Goal: Task Accomplishment & Management: Manage account settings

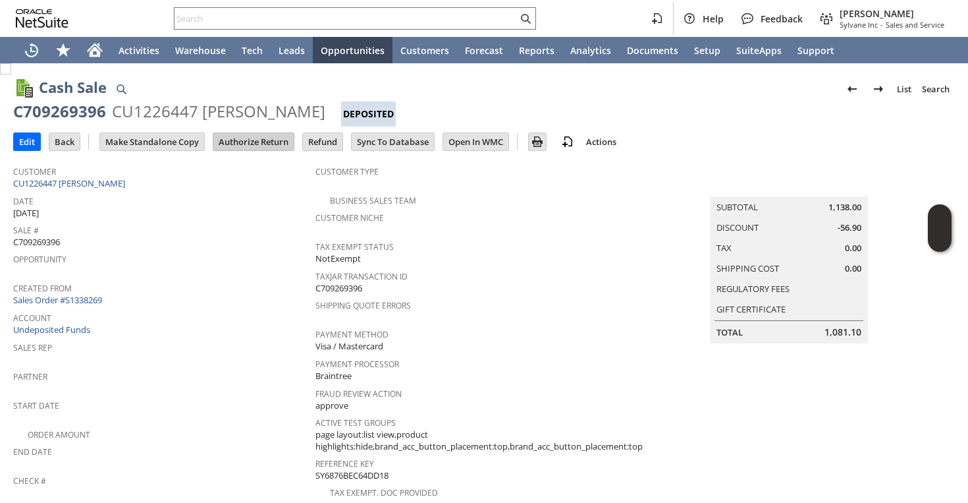
click at [250, 142] on input "Authorize Return" at bounding box center [253, 141] width 80 height 17
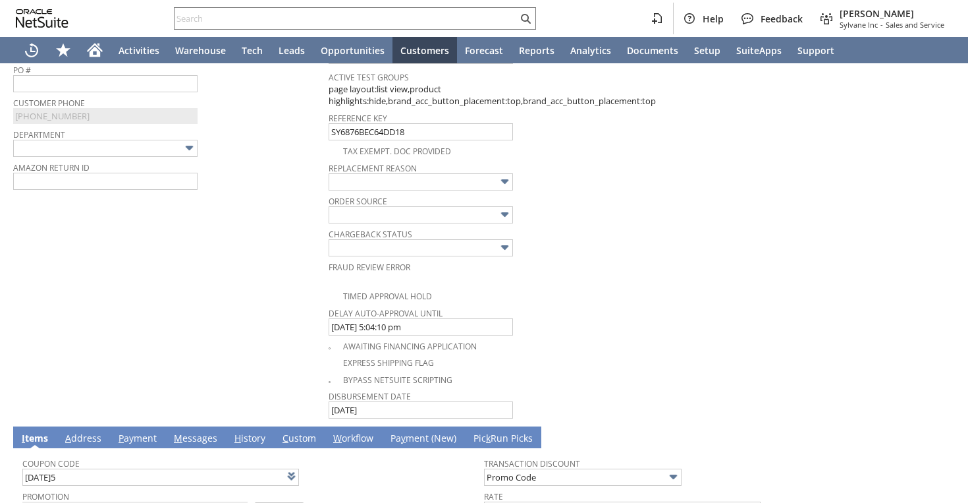
type input "Add"
type input "Copy Previous"
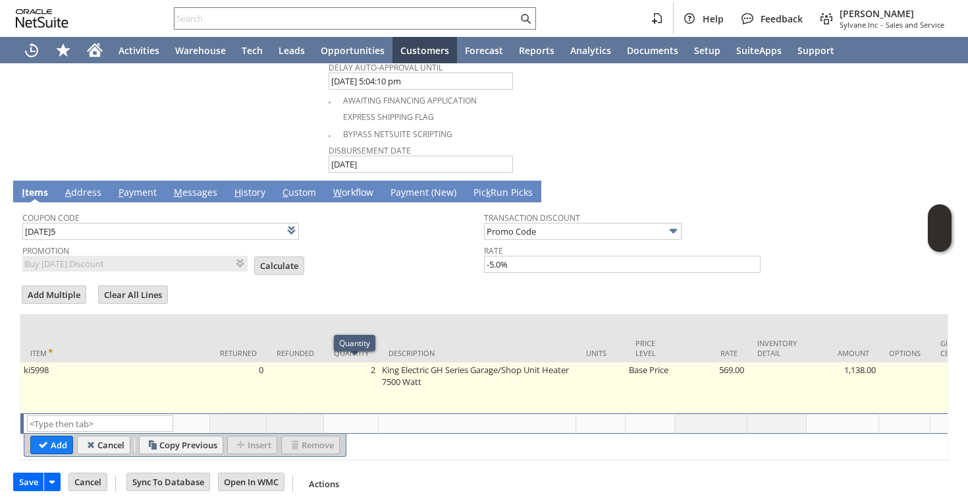
click at [371, 372] on td "2" at bounding box center [351, 387] width 55 height 51
type input "2"
type input "OK"
type input "Make Copy"
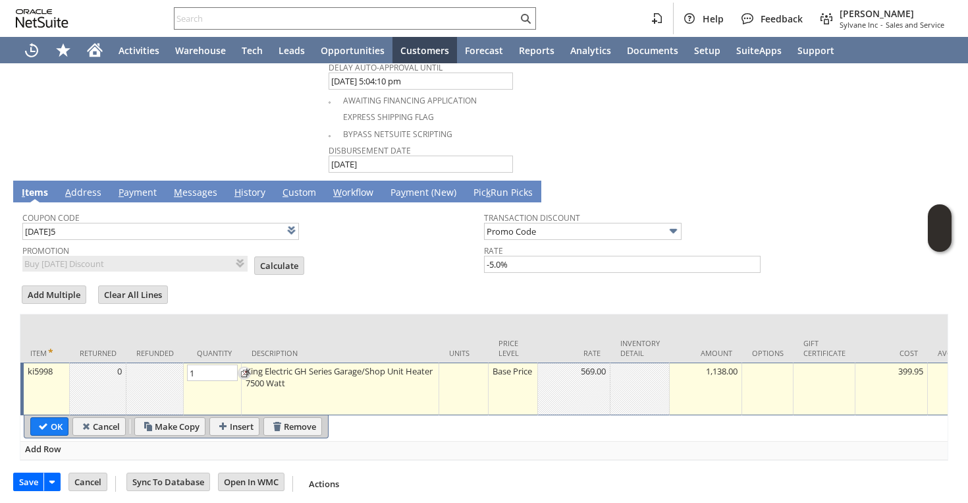
type input "1"
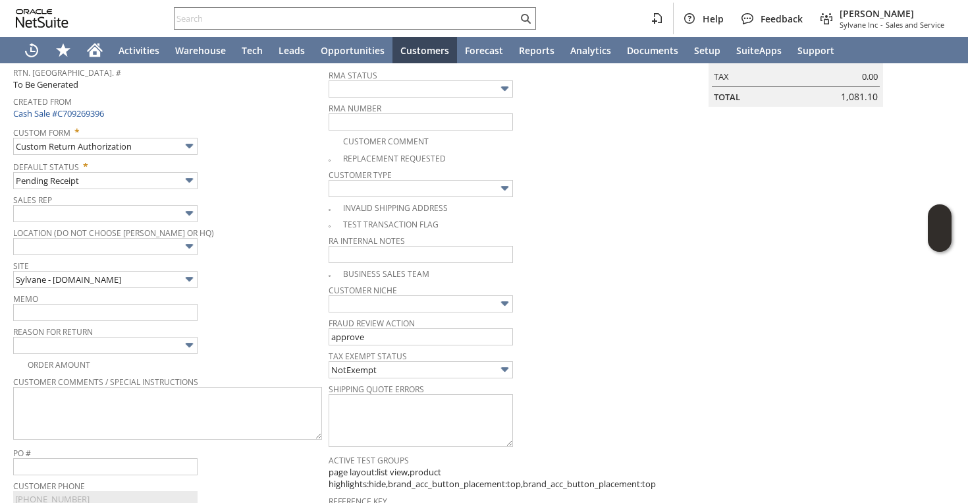
scroll to position [157, 0]
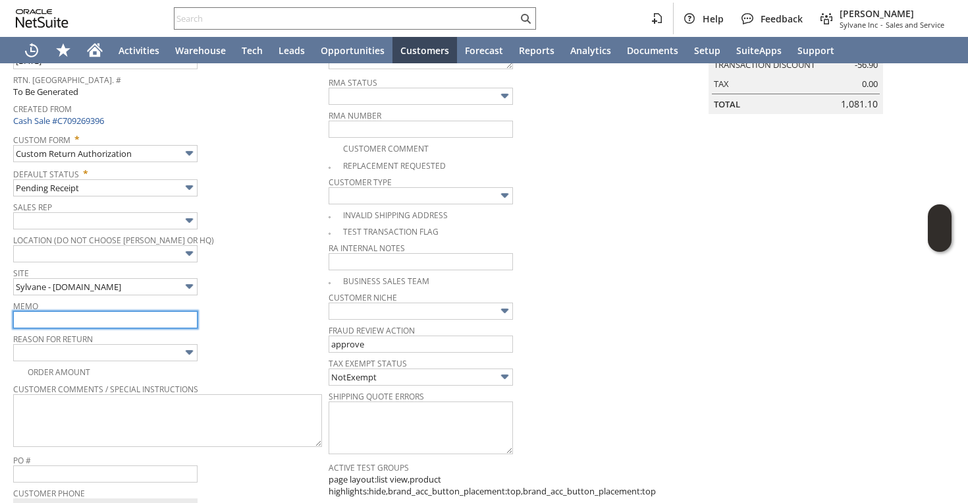
click at [119, 318] on input "text" at bounding box center [105, 319] width 184 height 17
type input "Replacement order as original is damaged during shipping"
click at [133, 320] on input "Replacement order as original is damaged during shipping" at bounding box center [105, 319] width 184 height 17
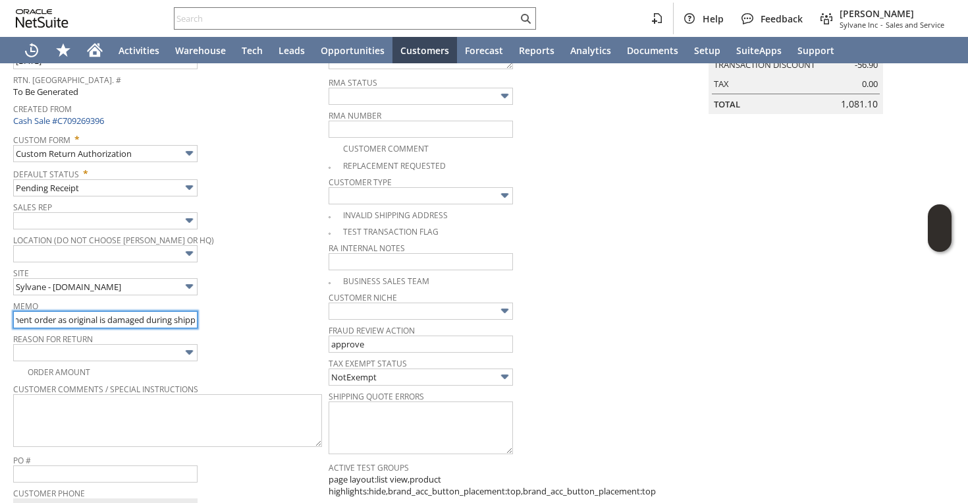
click at [133, 320] on input "Replacement order as original is damaged during shipping" at bounding box center [105, 319] width 184 height 17
type input "customer received the package but it was damaged during shipping | returning fo…"
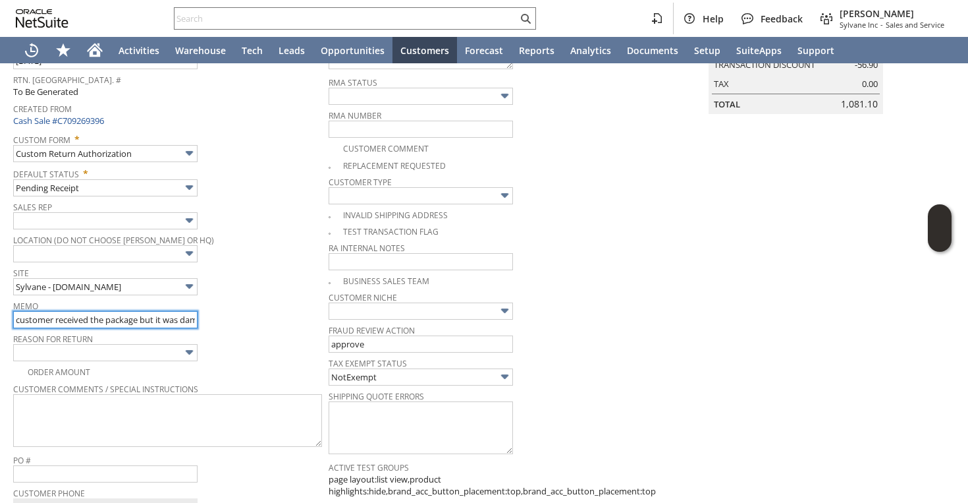
click at [133, 320] on input "customer received the package but it was damaged during shipping | returning fo…" at bounding box center [105, 319] width 184 height 17
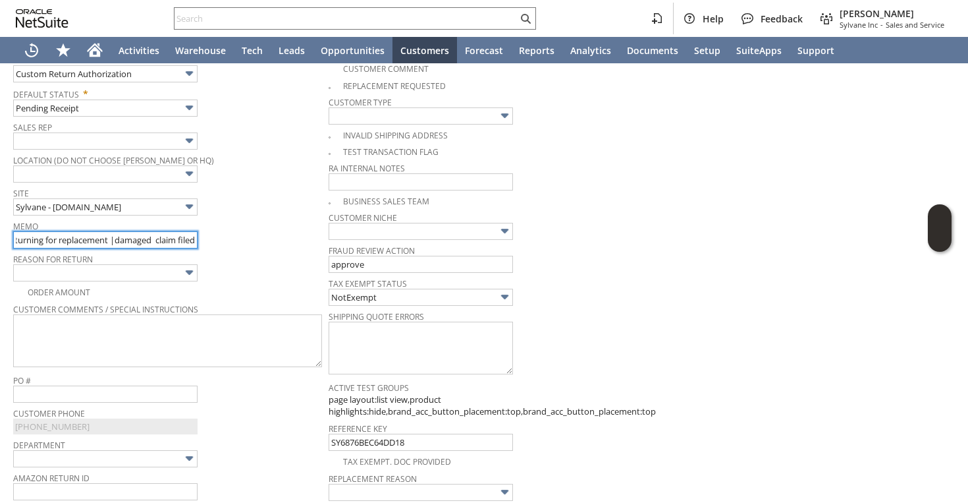
scroll to position [36, 0]
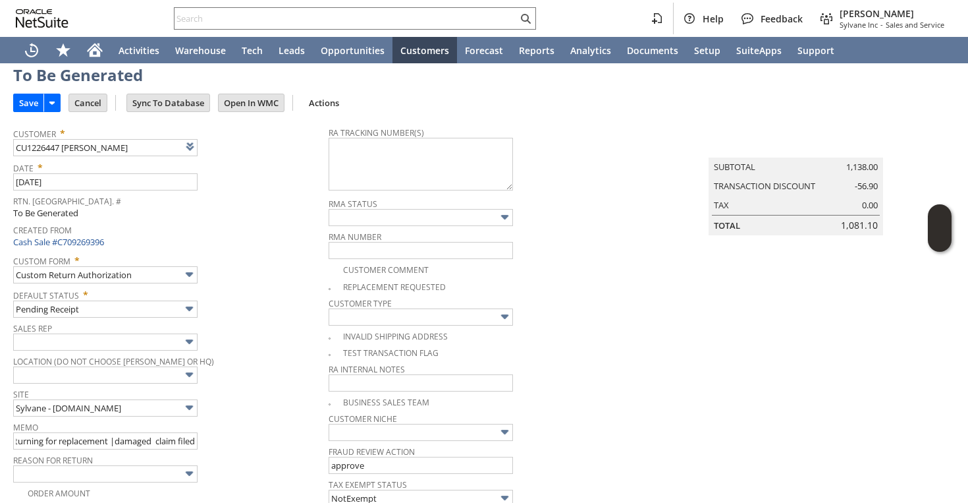
click at [11, 38] on img at bounding box center [5, 32] width 11 height 11
checkbox input "true"
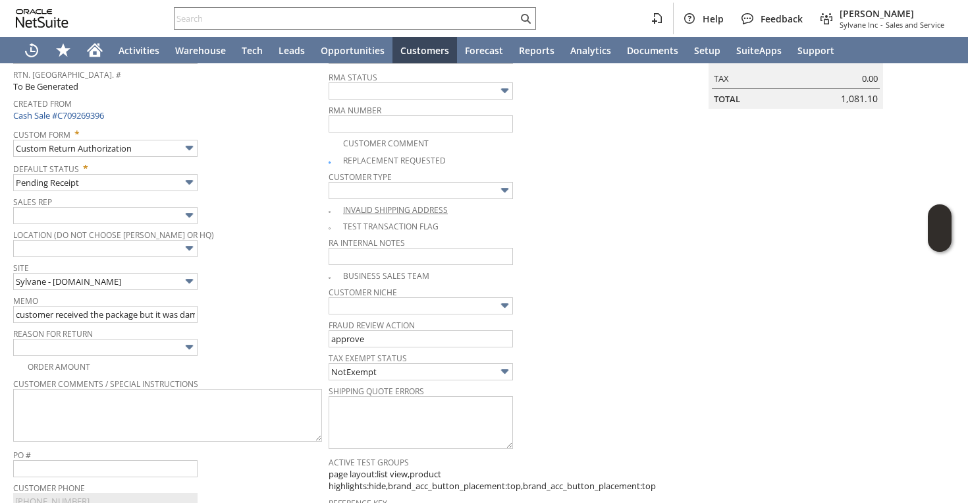
scroll to position [353, 0]
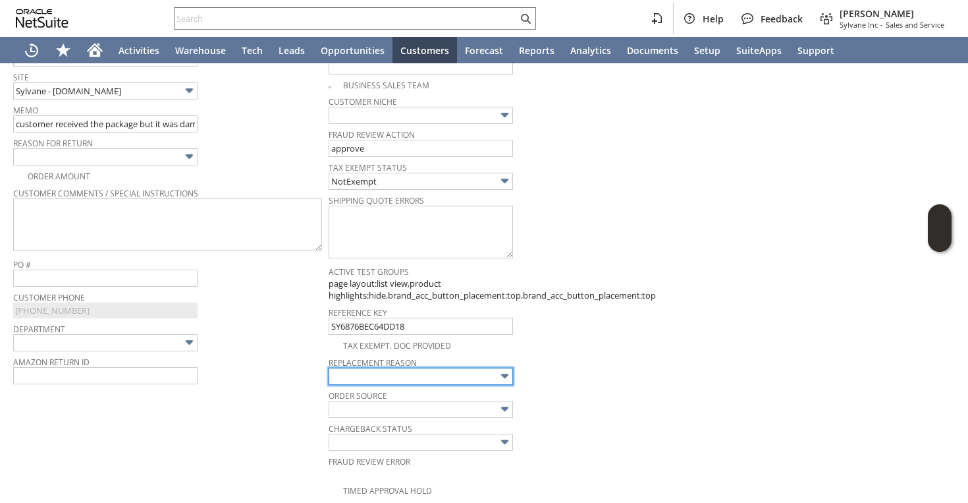
click at [374, 376] on input "text" at bounding box center [421, 376] width 184 height 17
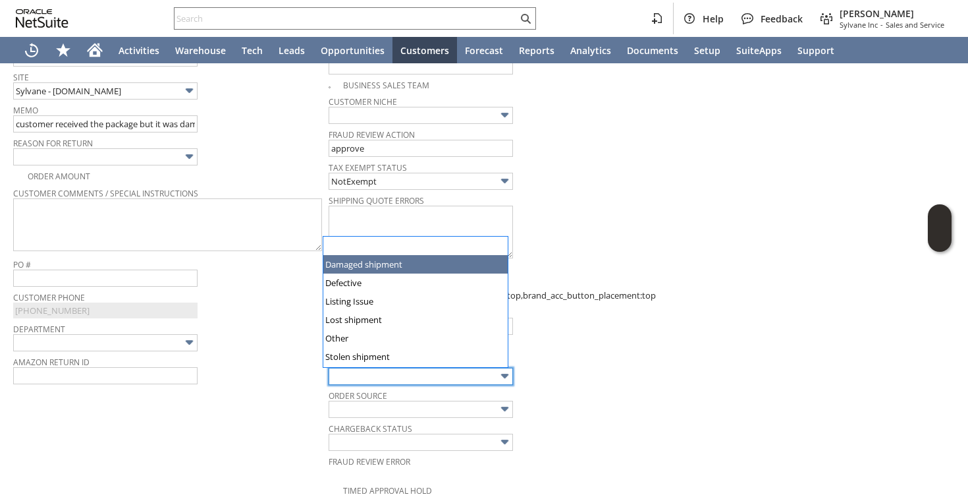
type input "Damaged shipment"
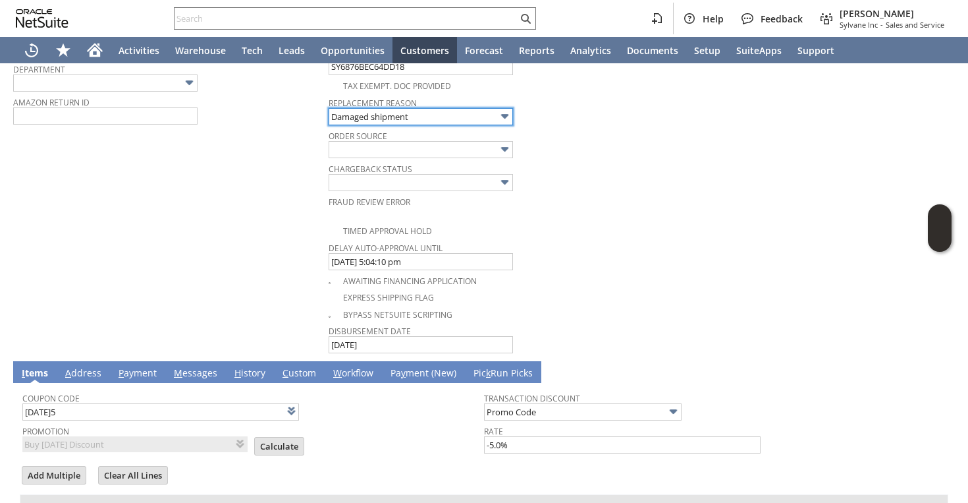
scroll to position [795, 0]
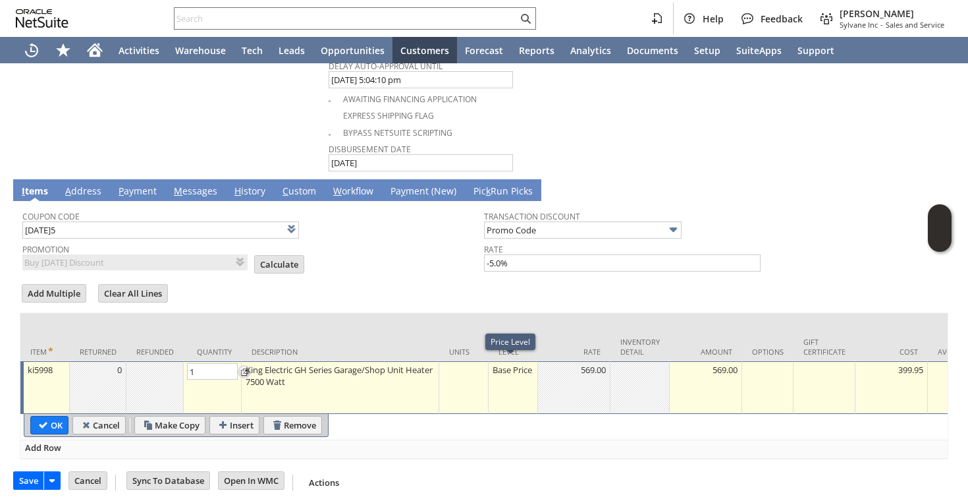
click at [498, 376] on div "Base Price" at bounding box center [513, 369] width 42 height 13
type input "Custom"
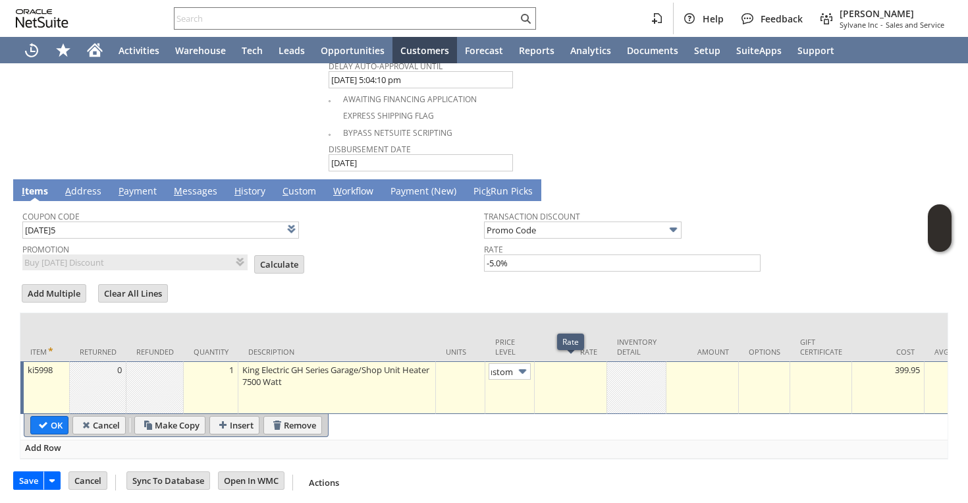
scroll to position [0, 0]
click at [559, 366] on div at bounding box center [570, 369] width 65 height 13
click at [395, 246] on td "Promotion Buy Today Discount List Calculate" at bounding box center [253, 256] width 462 height 32
type input "0.00"
click at [40, 423] on input "OK" at bounding box center [49, 424] width 37 height 17
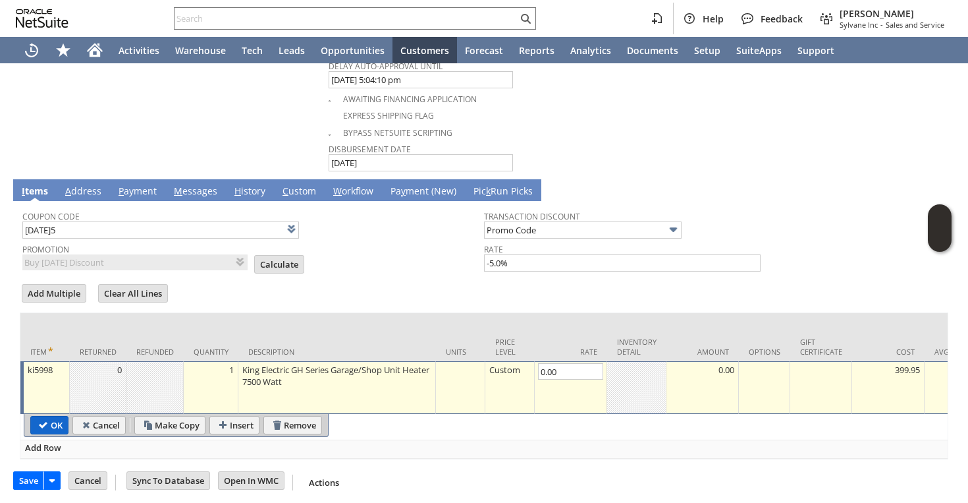
type input "Add"
type input "Copy Previous"
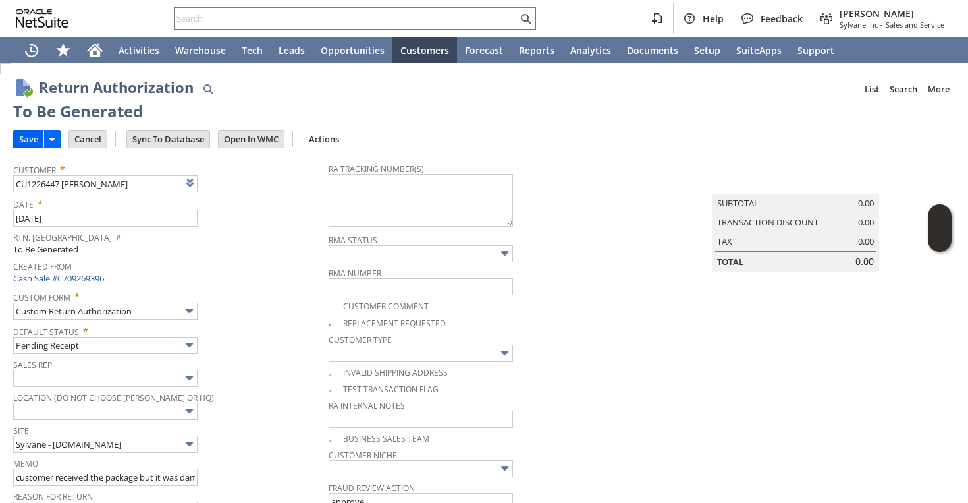
click at [33, 134] on input "Save" at bounding box center [29, 138] width 30 height 17
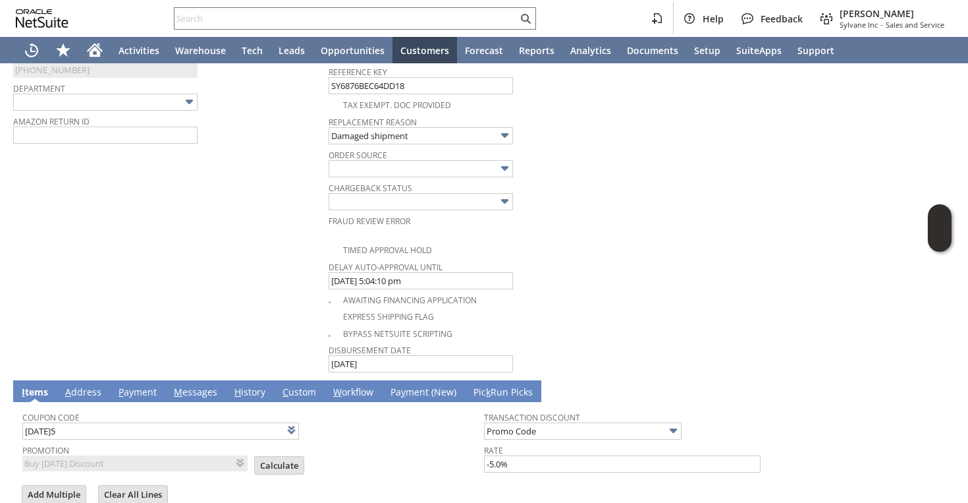
scroll to position [721, 0]
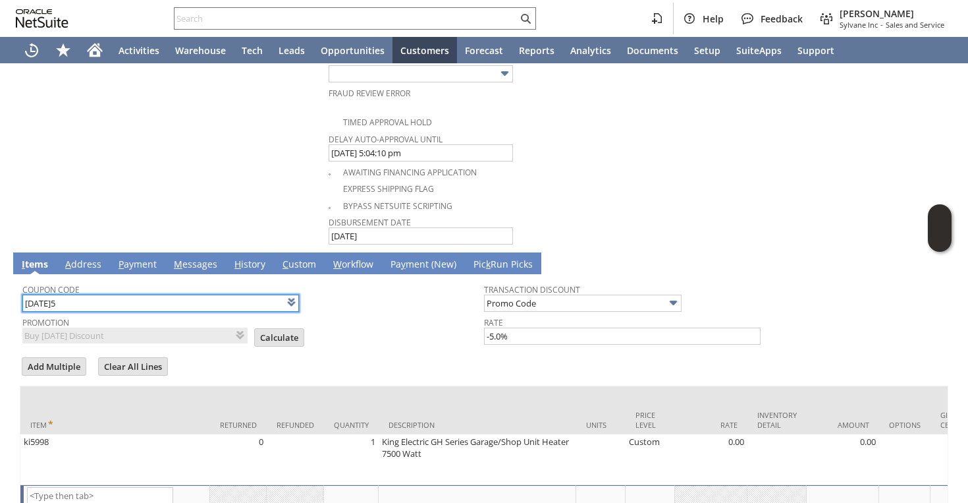
click at [128, 302] on input "TODAY5" at bounding box center [160, 303] width 277 height 17
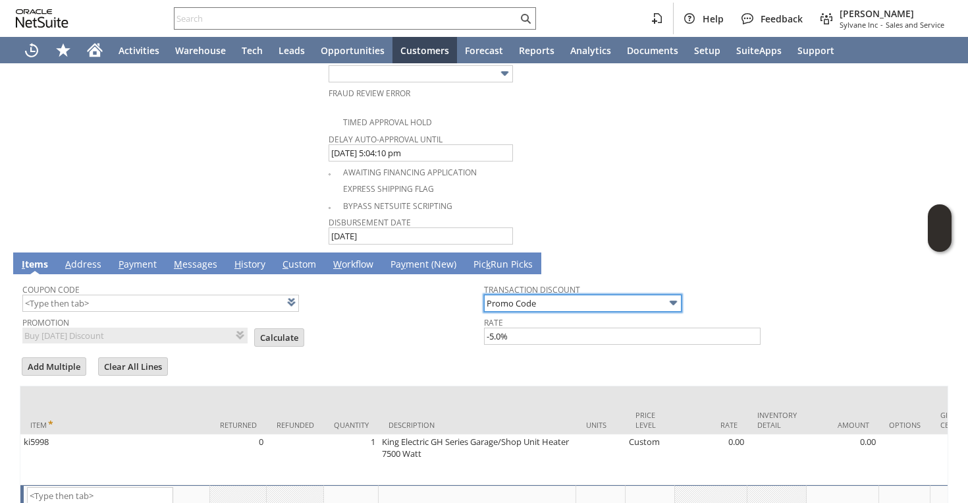
click at [553, 304] on input "Promo Code" at bounding box center [583, 303] width 198 height 17
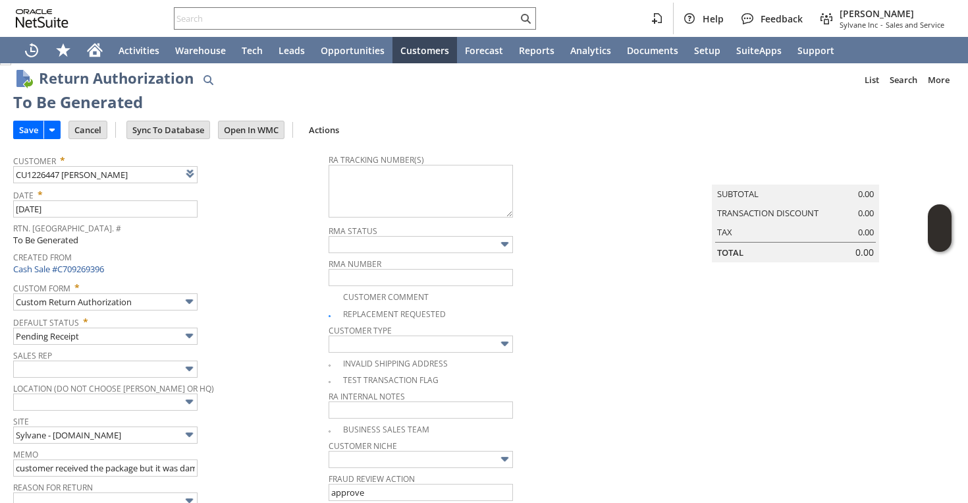
scroll to position [0, 0]
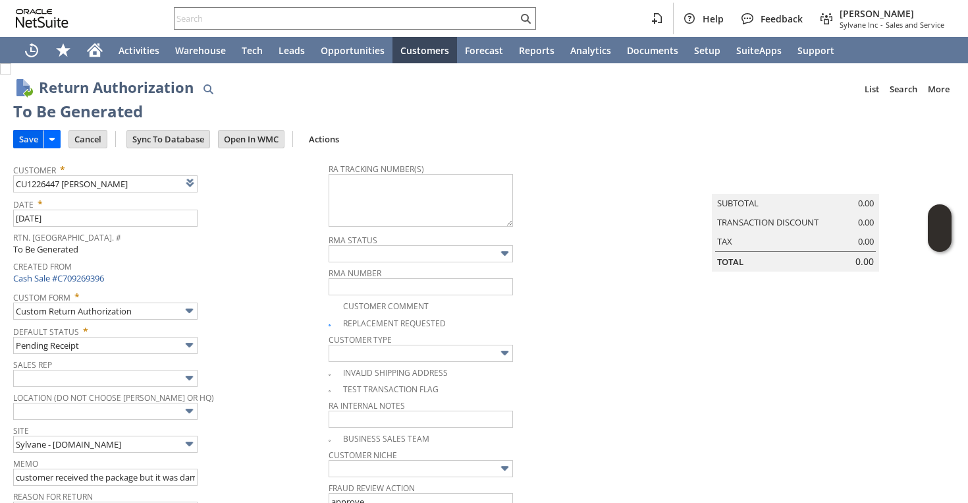
click at [21, 146] on input "Save" at bounding box center [29, 138] width 30 height 17
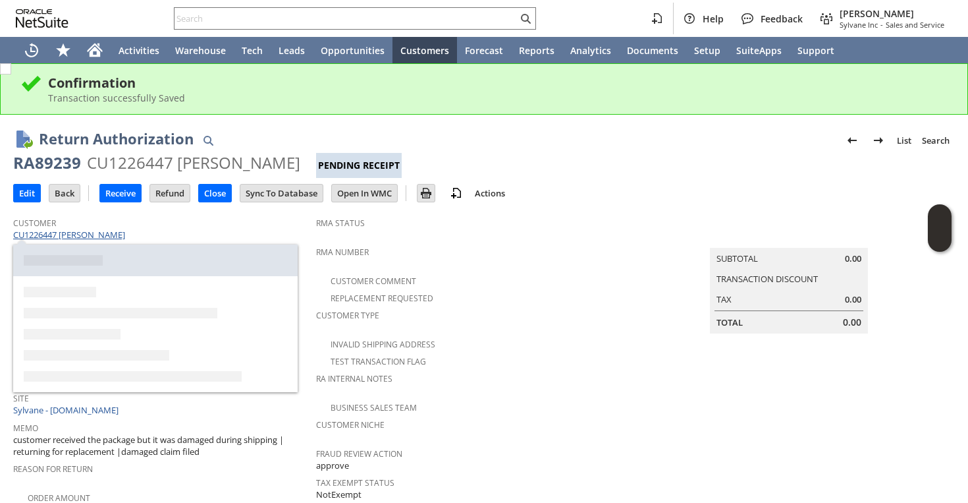
click at [96, 238] on link "CU1226447 [PERSON_NAME]" at bounding box center [70, 235] width 115 height 12
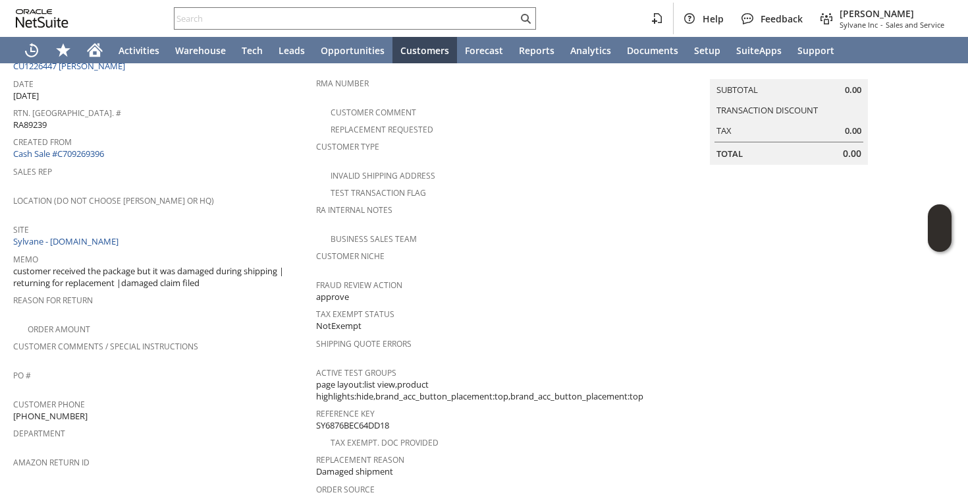
scroll to position [196, 0]
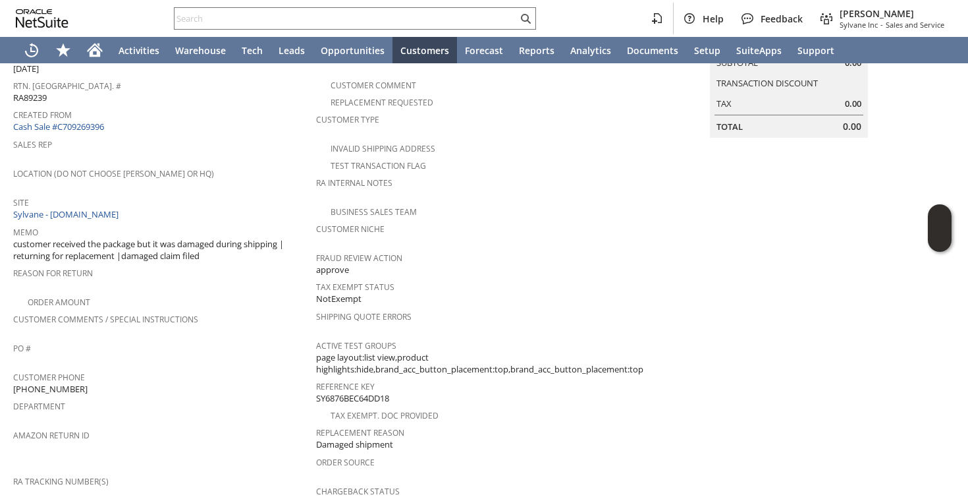
click at [57, 383] on span "[PHONE_NUMBER]" at bounding box center [50, 389] width 74 height 13
copy tbody "[PHONE_NUMBER]"
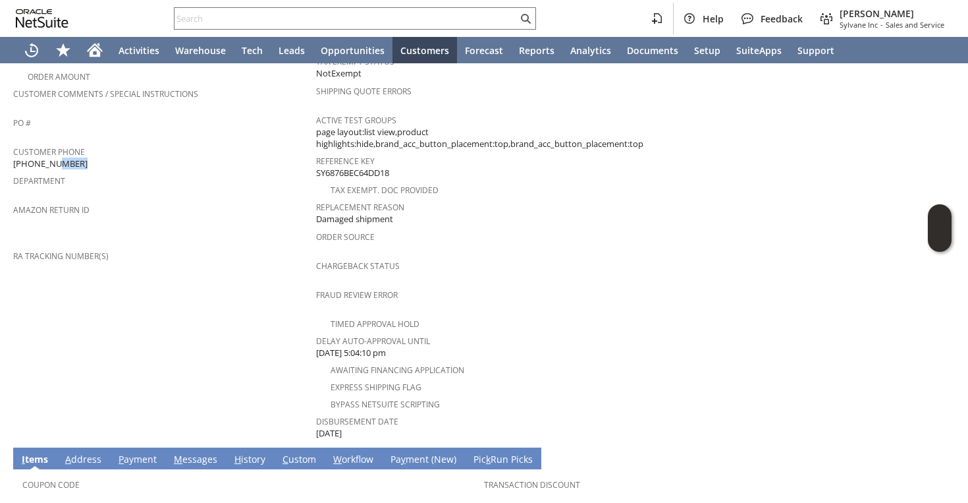
scroll to position [0, 0]
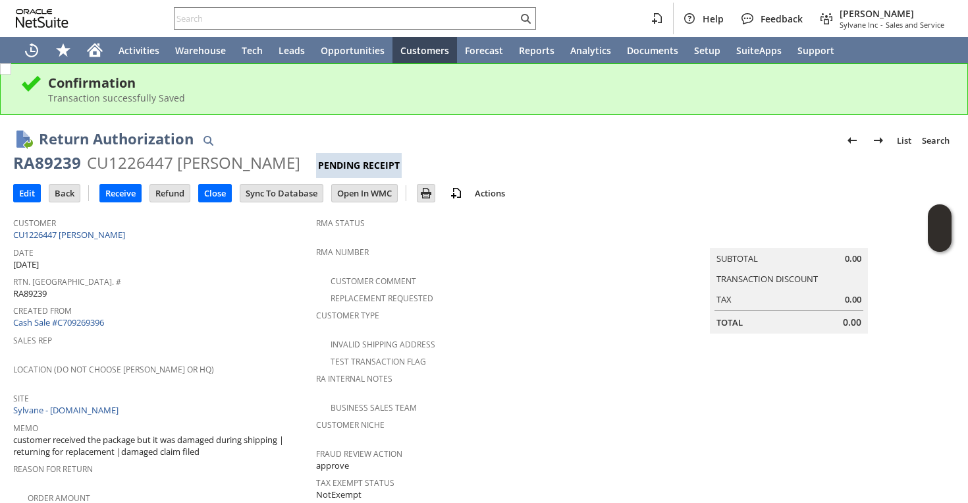
click at [55, 166] on div "RA89239" at bounding box center [47, 162] width 68 height 21
copy div "RA89239"
click at [30, 195] on input "Edit" at bounding box center [27, 192] width 26 height 17
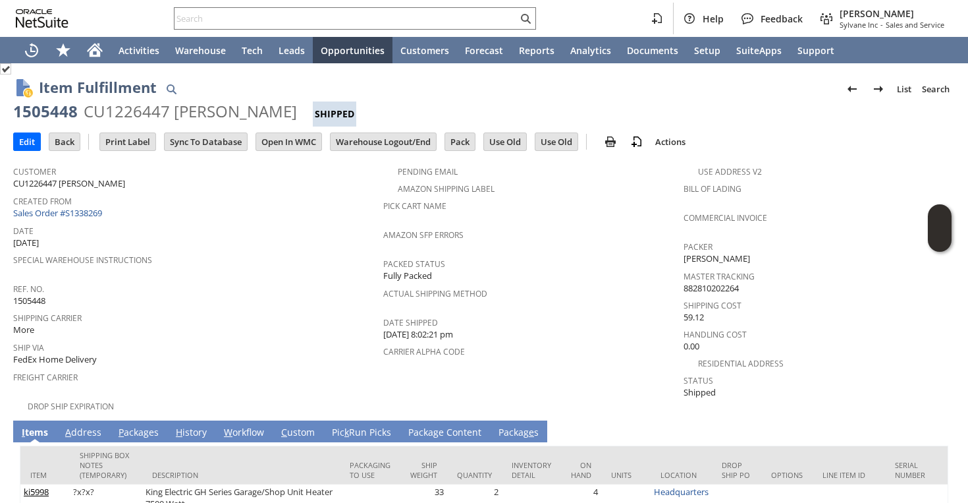
click at [87, 426] on link "A ddress" at bounding box center [83, 433] width 43 height 14
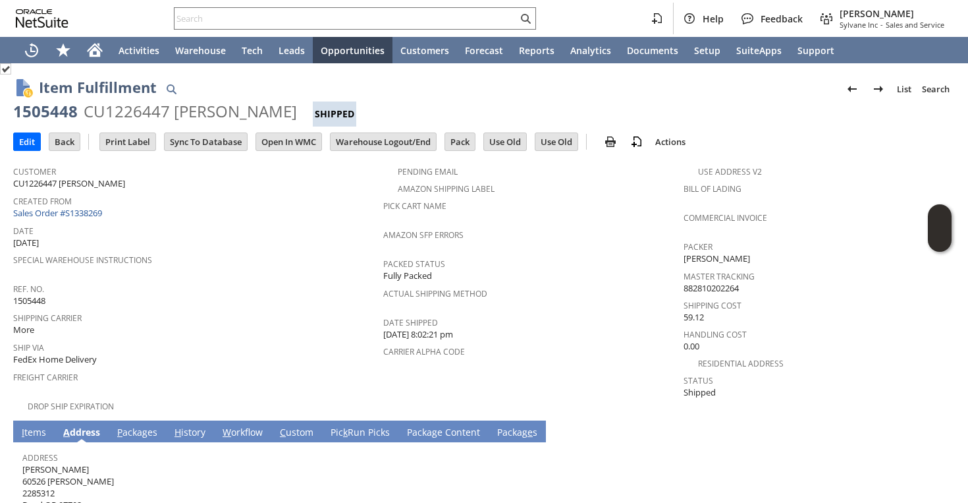
scroll to position [59, 0]
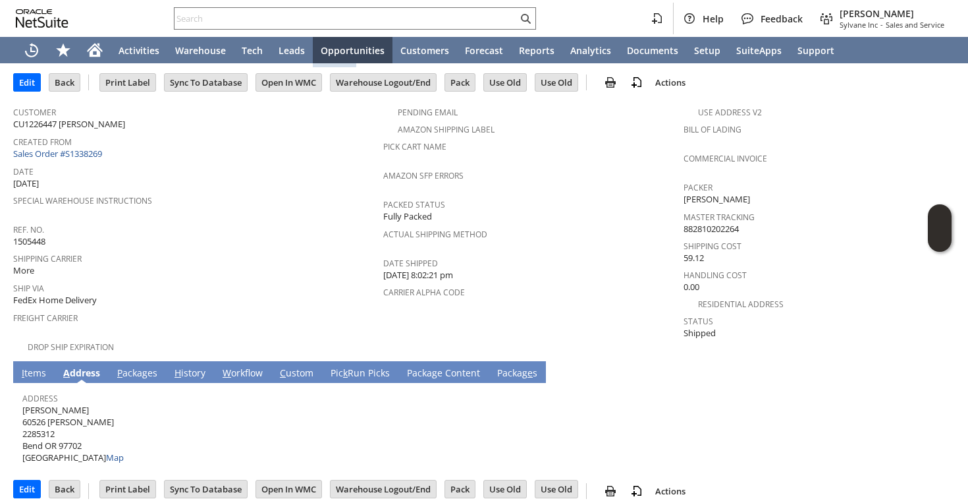
click at [40, 404] on span "Carolyn Helt 60526 Billadeau Rd 2285312 Bend OR 97702 United States Map" at bounding box center [72, 434] width 101 height 60
copy span "Carolyn Helt"
click at [61, 411] on span "Carolyn Helt 60526 Billadeau Rd 2285312 Bend OR 97702 United States Map" at bounding box center [72, 434] width 101 height 60
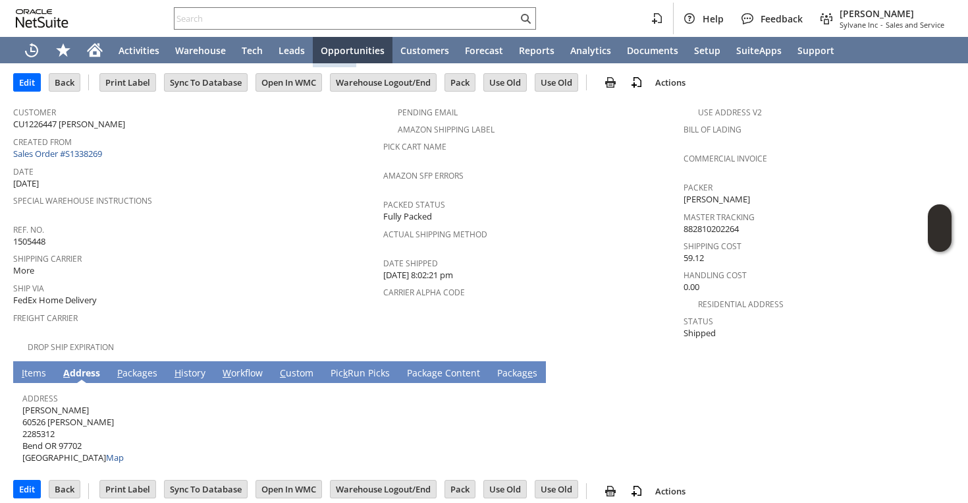
click at [61, 411] on span "Carolyn Helt 60526 Billadeau Rd 2285312 Bend OR 97702 United States Map" at bounding box center [72, 434] width 101 height 60
copy span "60526 [PERSON_NAME]"
click at [72, 430] on span "Carolyn Helt 60526 Billadeau Rd 2285312 Bend OR 97702 United States Map" at bounding box center [72, 434] width 101 height 60
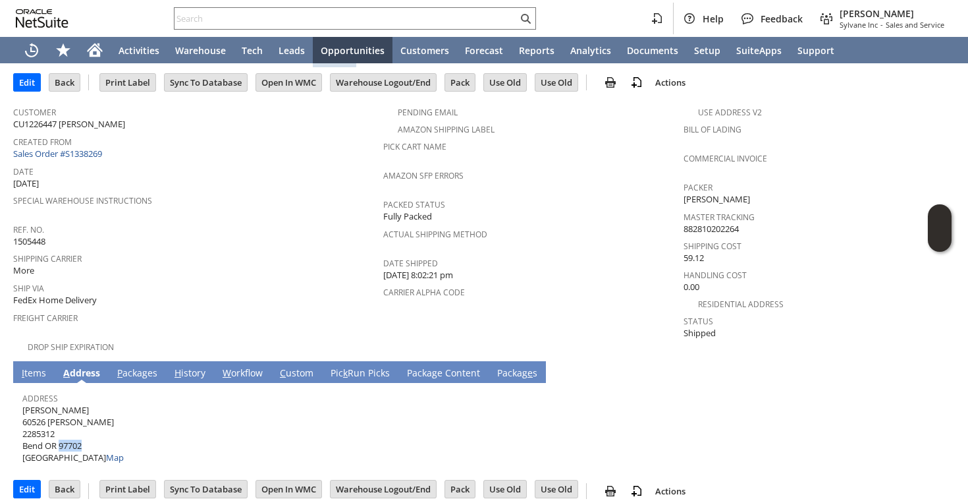
copy span "97702"
click at [139, 366] on link "P ackages" at bounding box center [137, 373] width 47 height 14
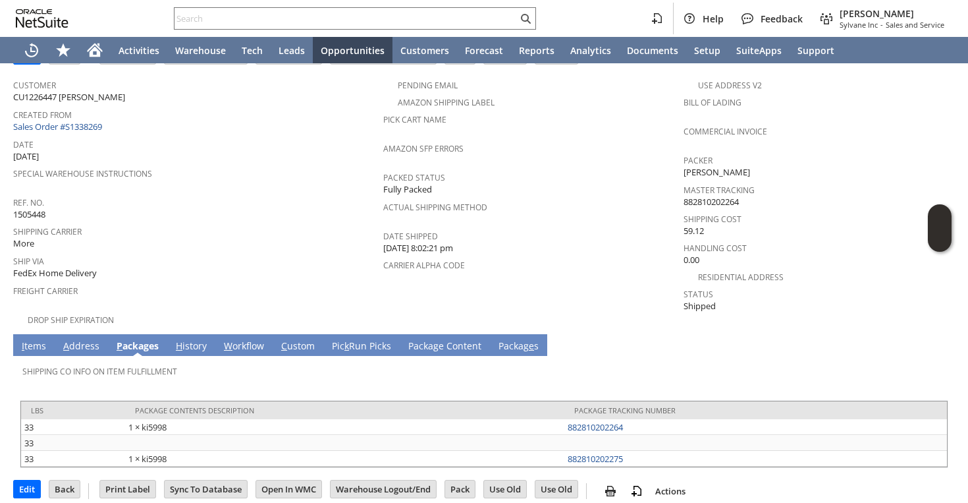
scroll to position [0, 0]
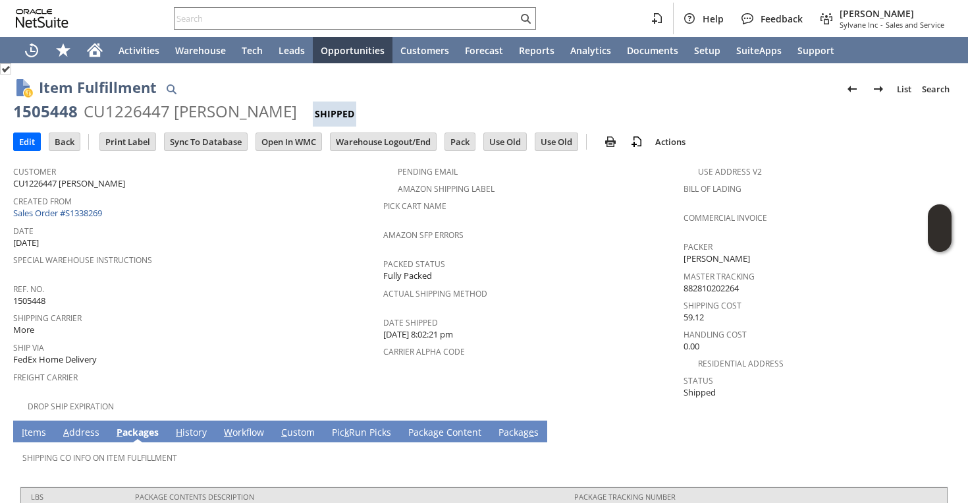
click at [34, 426] on link "I tems" at bounding box center [33, 433] width 31 height 14
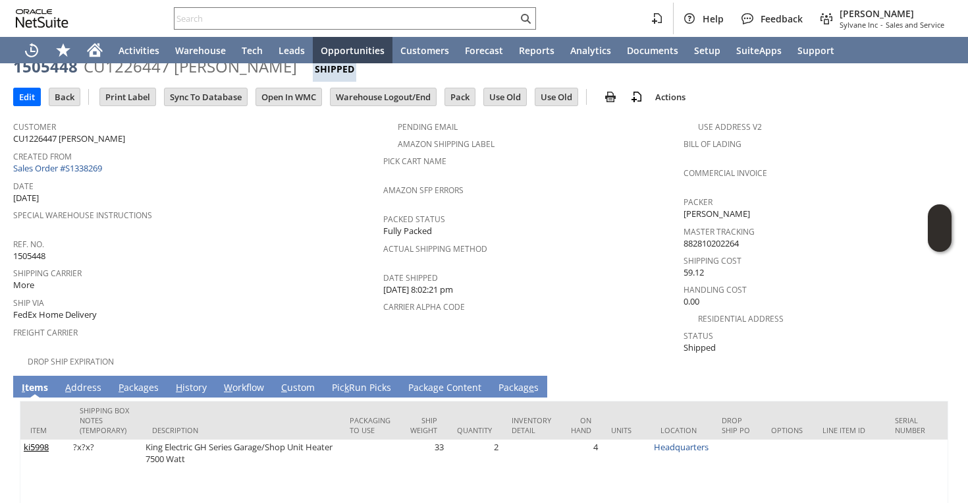
scroll to position [57, 0]
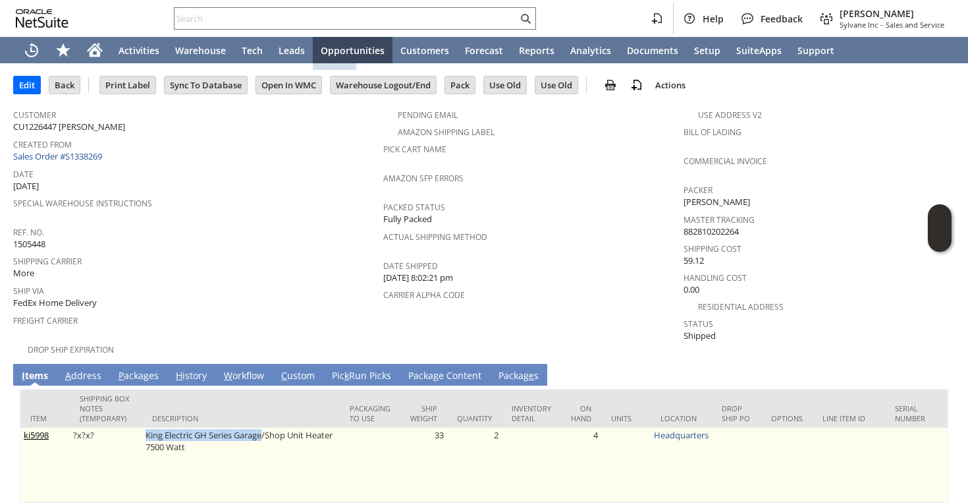
drag, startPoint x: 142, startPoint y: 426, endPoint x: 265, endPoint y: 425, distance: 122.5
click at [265, 428] on td "King Electric GH Series Garage/Shop Unit Heater 7500 Watt" at bounding box center [241, 465] width 198 height 74
copy td "King Electric GH Series Garage"
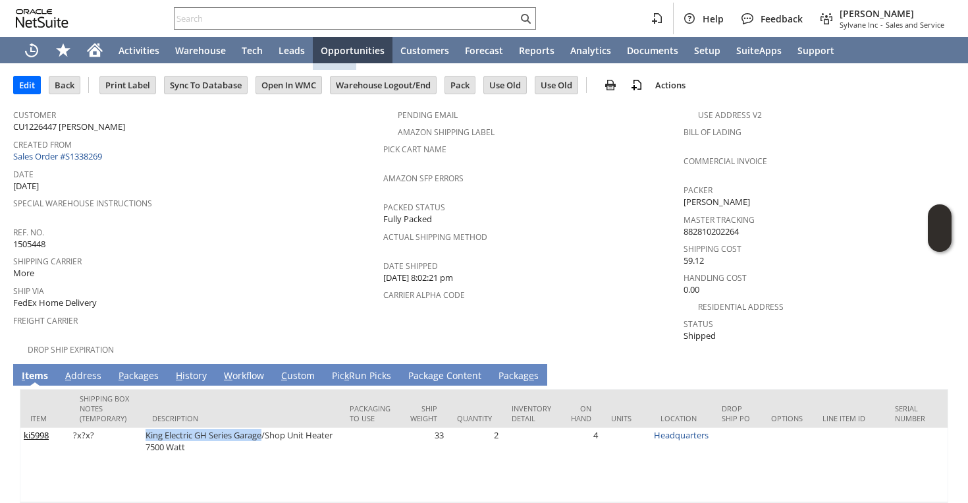
click at [297, 202] on span "Special Warehouse Instructions" at bounding box center [195, 201] width 364 height 15
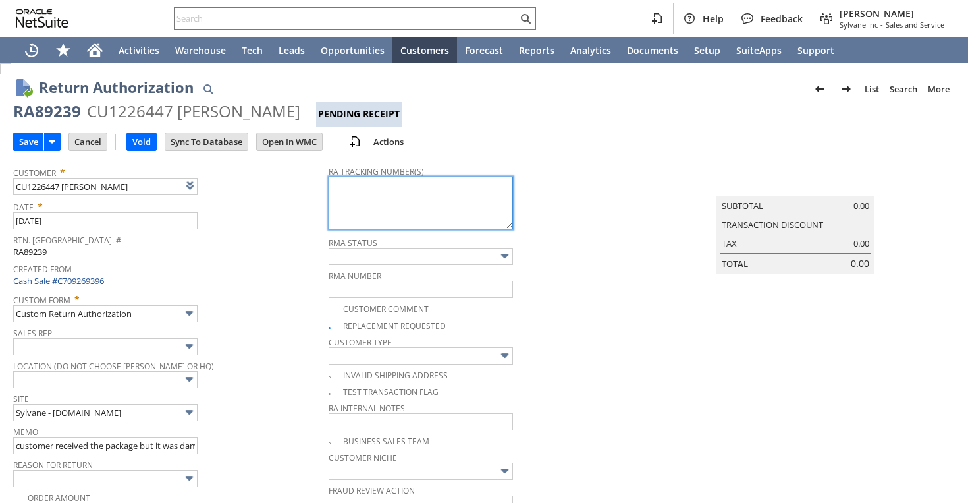
click at [333, 199] on textarea at bounding box center [421, 203] width 184 height 53
paste textarea "997097700243667"
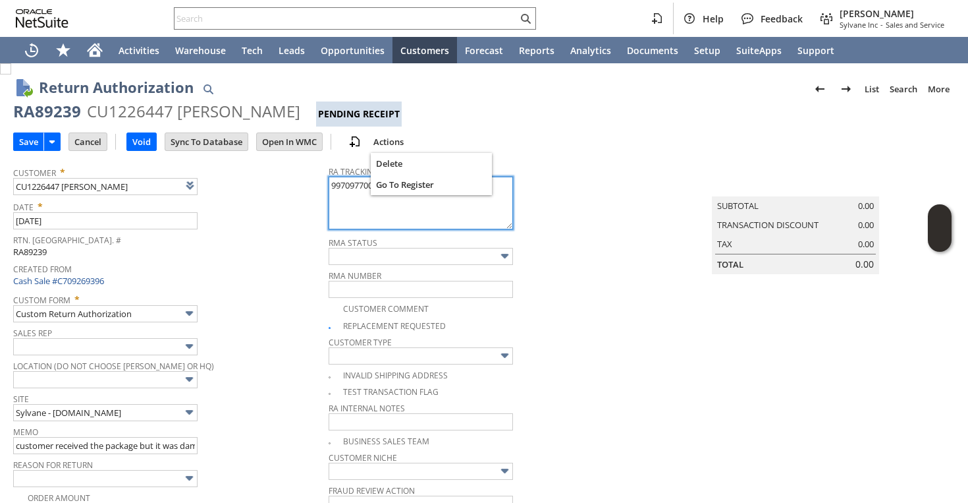
click at [357, 186] on textarea "997097700243667" at bounding box center [421, 203] width 184 height 53
paste textarea "74"
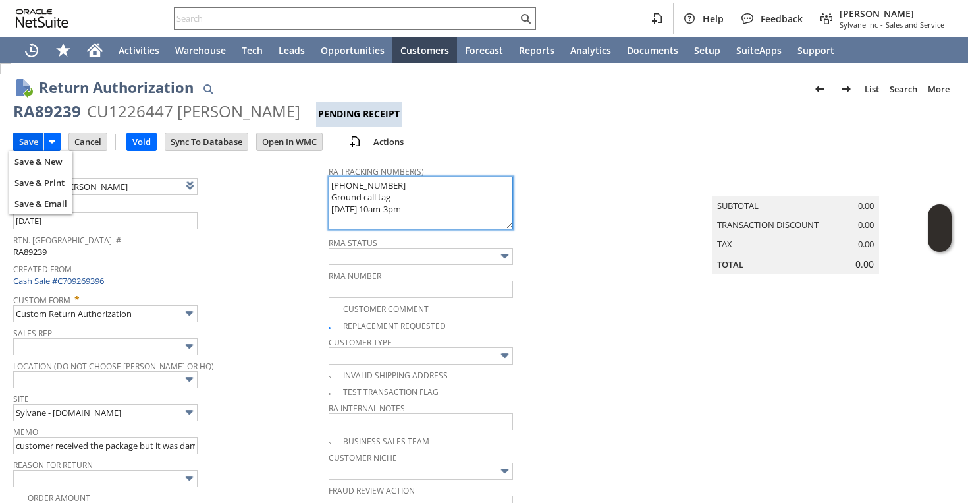
type textarea "997097700243674 Ground call tag 8/21 10am-3pm"
click at [28, 139] on input "Save" at bounding box center [29, 141] width 30 height 17
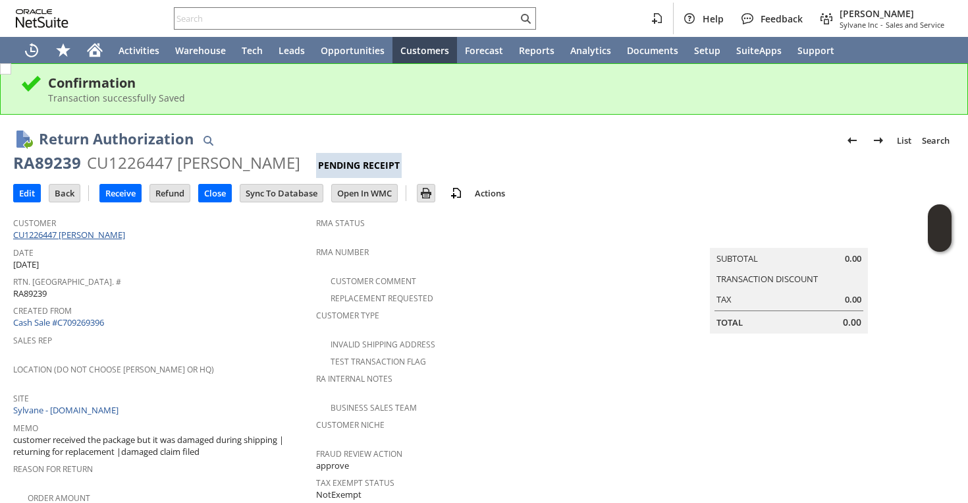
click at [82, 239] on link "CU1226447 [PERSON_NAME]" at bounding box center [70, 235] width 115 height 12
